Goal: Navigation & Orientation: Find specific page/section

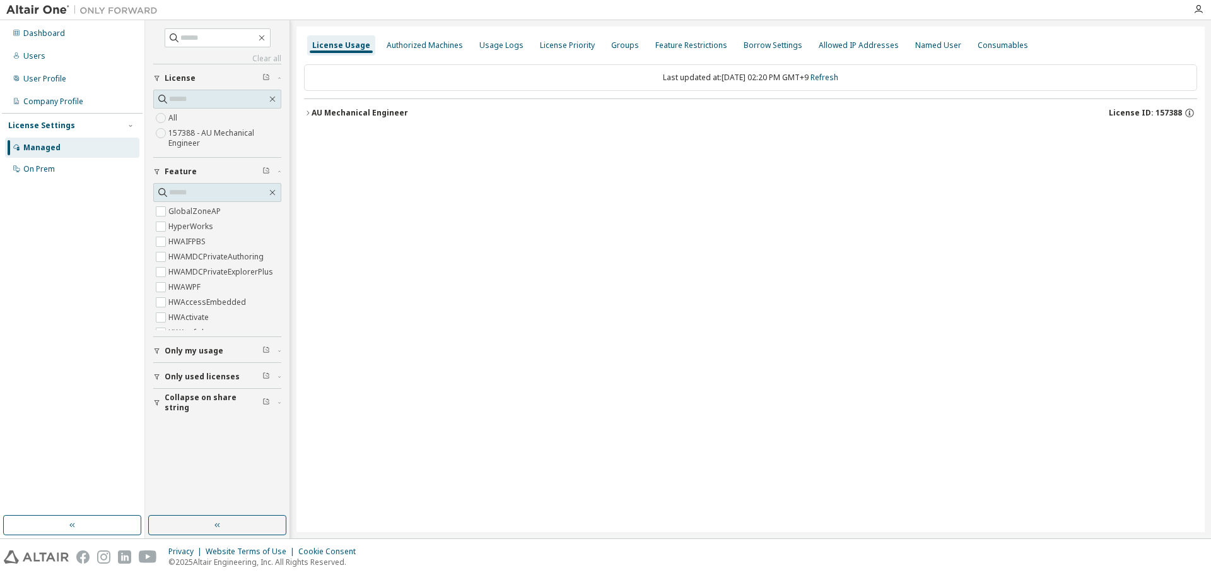
click at [41, 32] on div "Dashboard" at bounding box center [44, 33] width 42 height 10
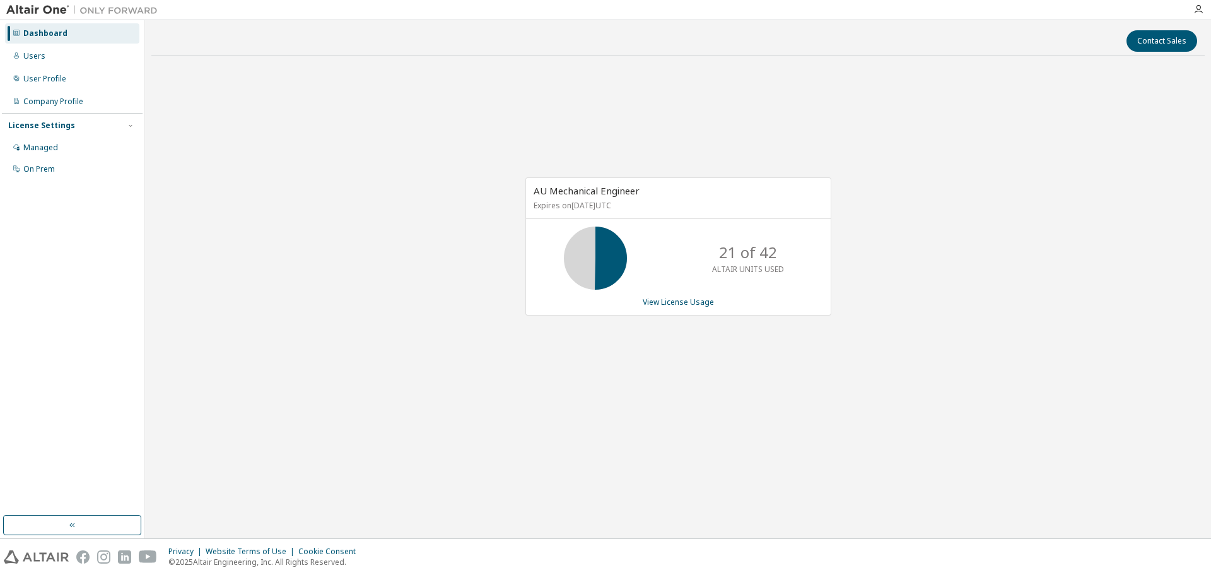
click at [326, 203] on div "AU Mechanical Engineer Expires on [DATE] UTC 21 of 42 ALTAIR UNITS USED View Li…" at bounding box center [678, 252] width 1054 height 373
click at [325, 194] on div "AU Mechanical Engineer Expires on [DATE] UTC 21 of 42 ALTAIR UNITS USED View Li…" at bounding box center [678, 252] width 1054 height 373
drag, startPoint x: 943, startPoint y: 146, endPoint x: 886, endPoint y: 119, distance: 63.2
click at [943, 146] on div "AU Mechanical Engineer Expires on [DATE] UTC 21 of 42 ALTAIR UNITS USED View Li…" at bounding box center [678, 252] width 1054 height 373
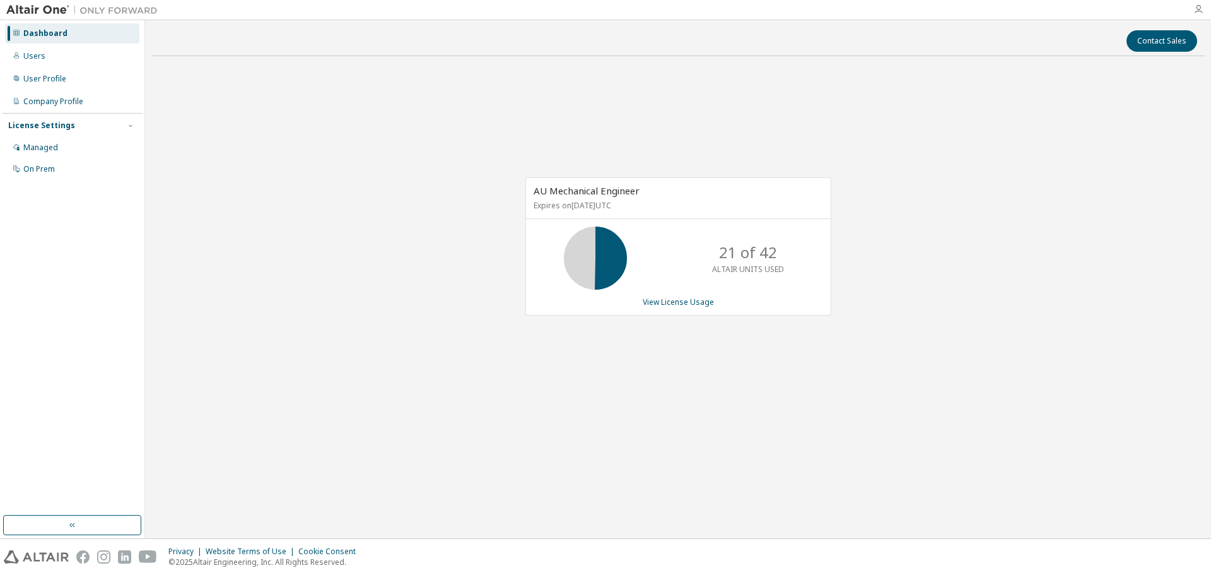
click at [1199, 9] on icon "button" at bounding box center [1199, 9] width 10 height 10
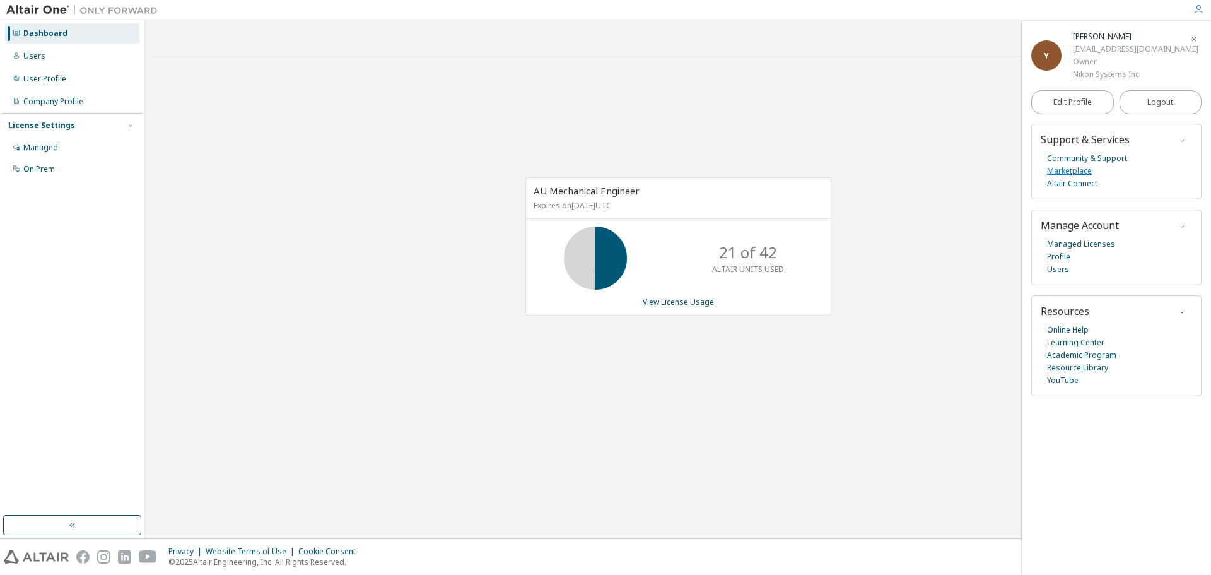
click at [1081, 167] on link "Marketplace" at bounding box center [1069, 171] width 45 height 13
